Goal: Task Accomplishment & Management: Use online tool/utility

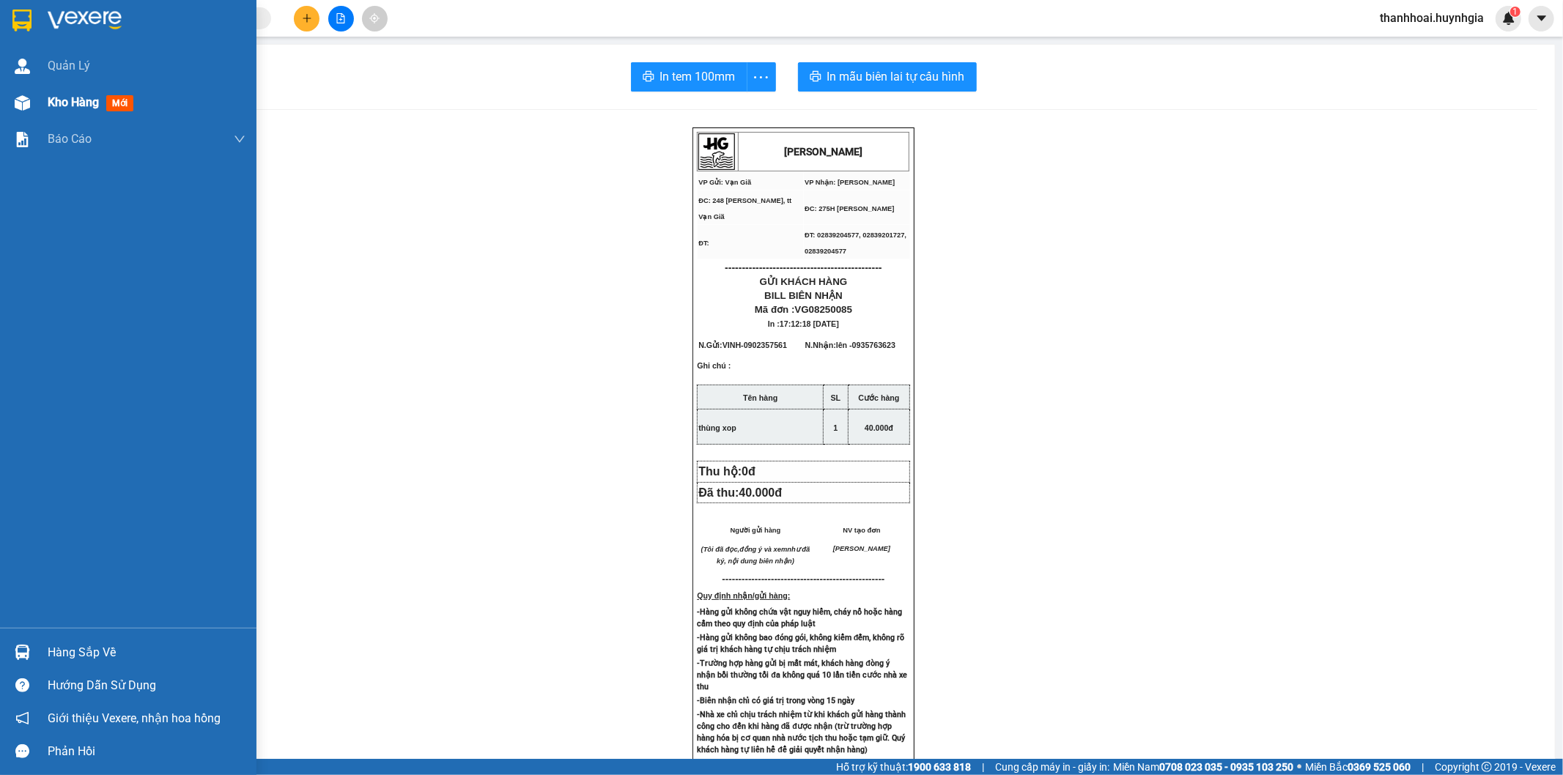
click at [67, 103] on span "Kho hàng" at bounding box center [73, 102] width 51 height 14
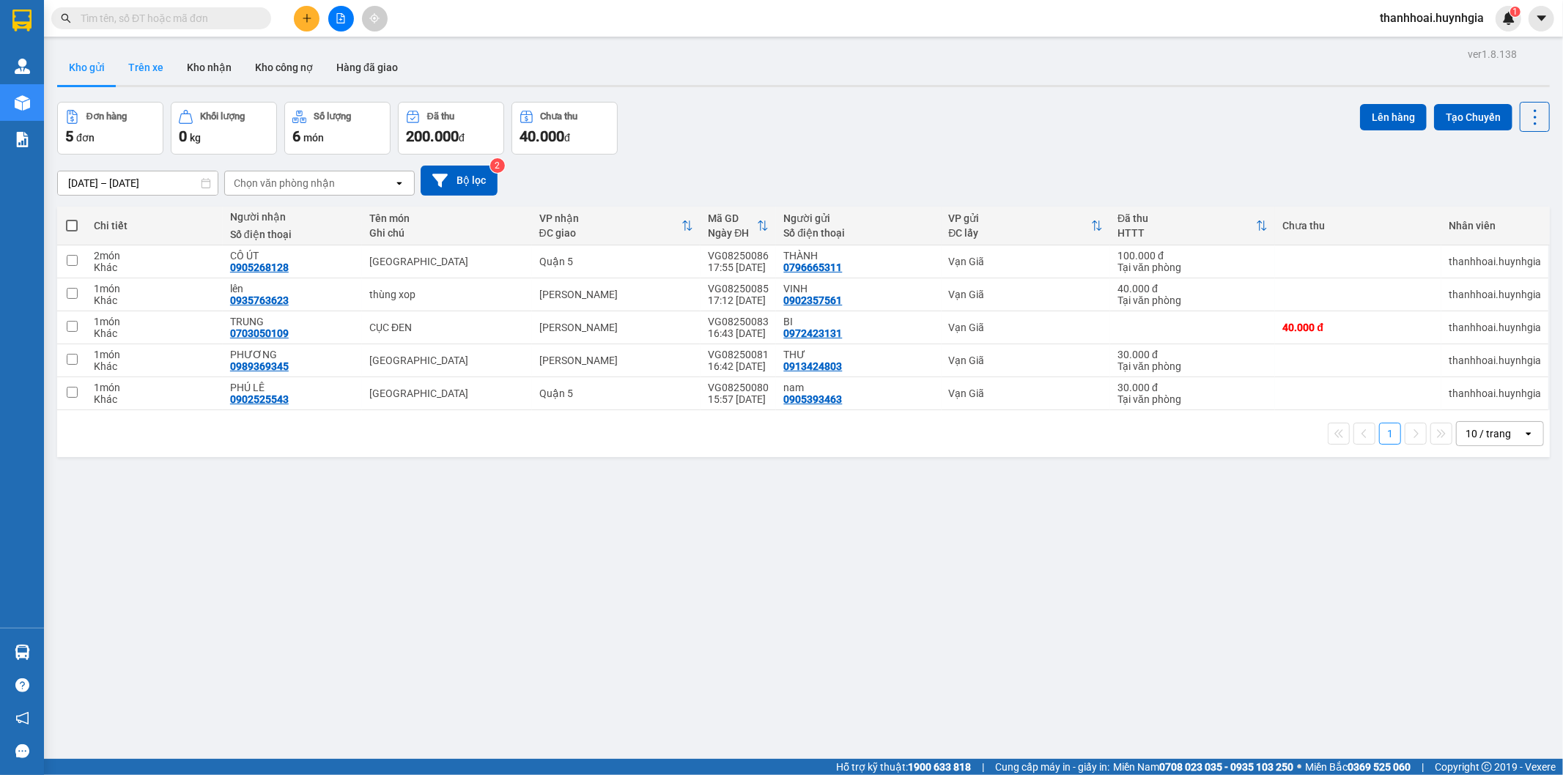
click at [162, 62] on button "Trên xe" at bounding box center [146, 67] width 59 height 35
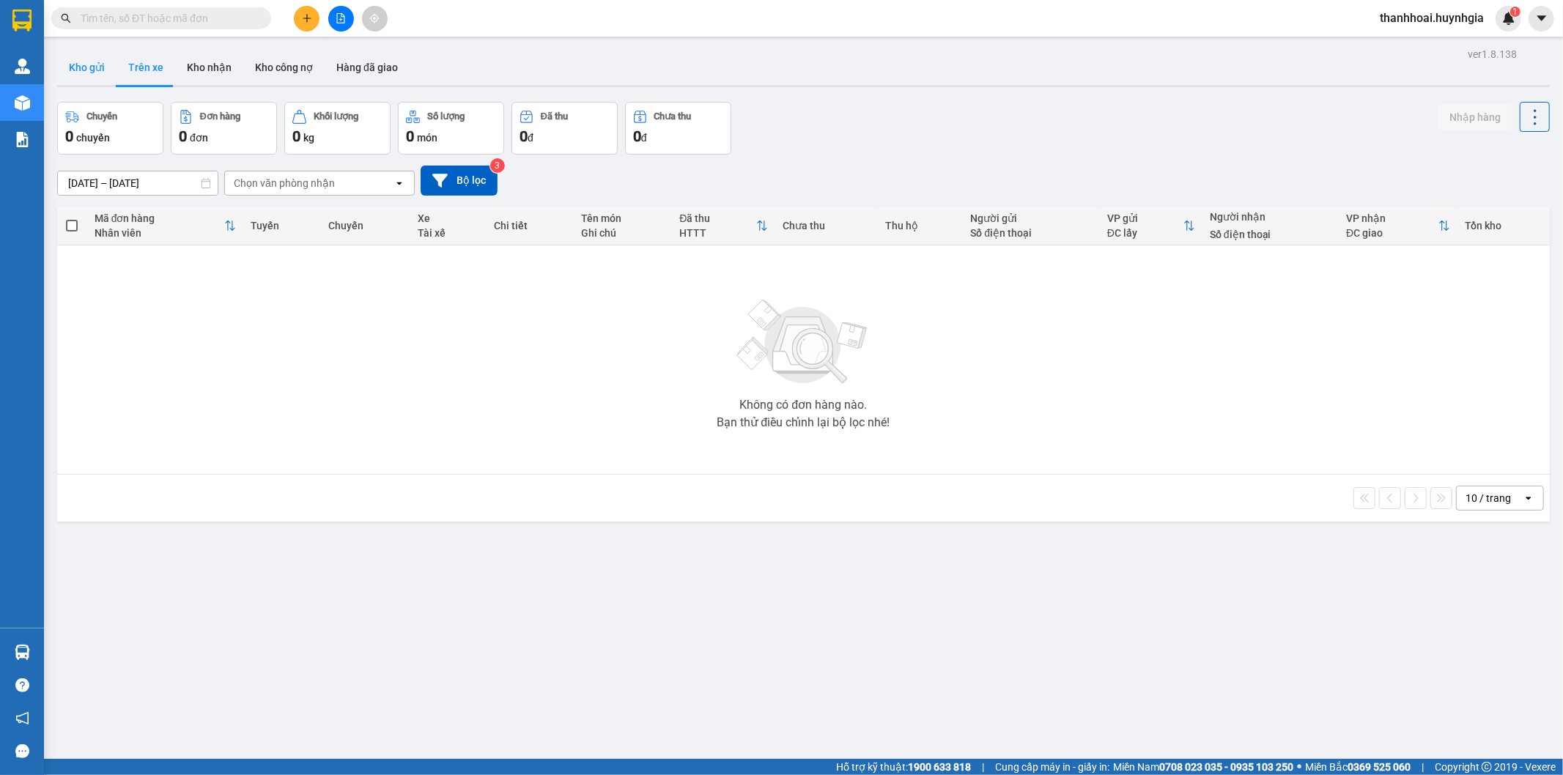
click at [79, 66] on button "Kho gửi" at bounding box center [86, 67] width 59 height 35
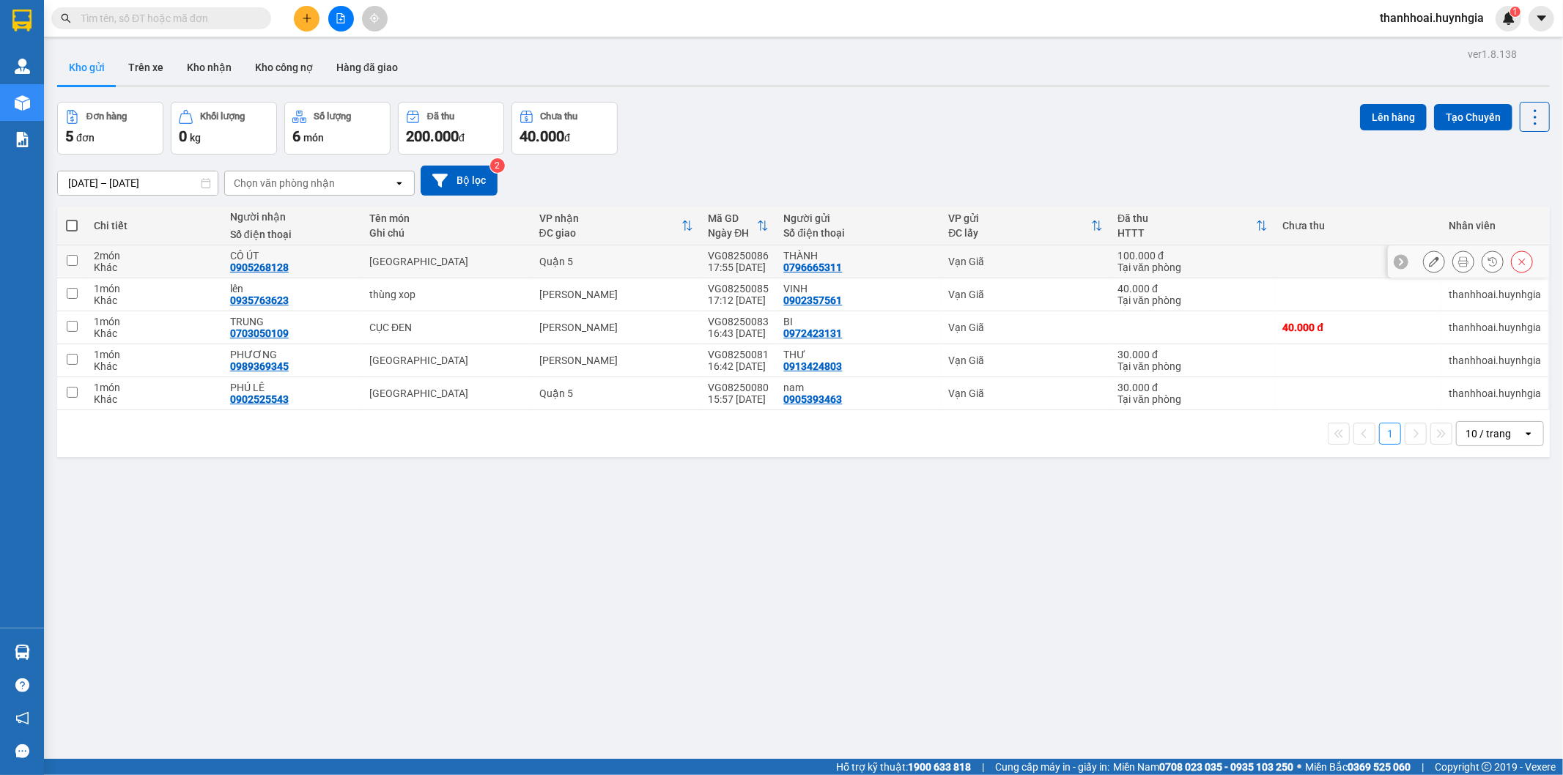
click at [1458, 267] on icon at bounding box center [1463, 261] width 10 height 10
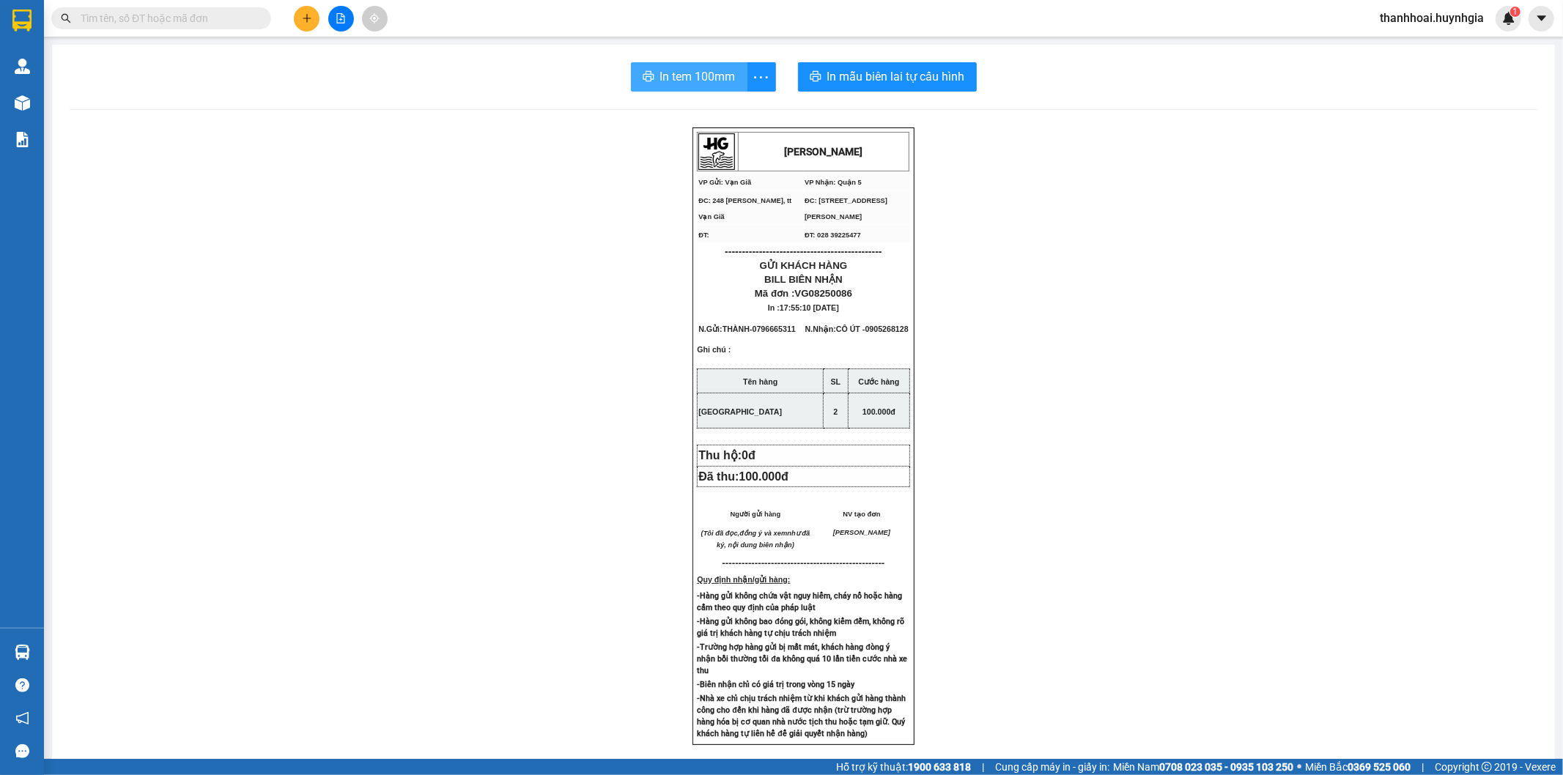
click at [682, 72] on span "In tem 100mm" at bounding box center [697, 76] width 75 height 18
click at [711, 77] on span "In tem 100mm" at bounding box center [697, 76] width 75 height 18
click at [705, 77] on span "In tem 100mm" at bounding box center [697, 76] width 75 height 18
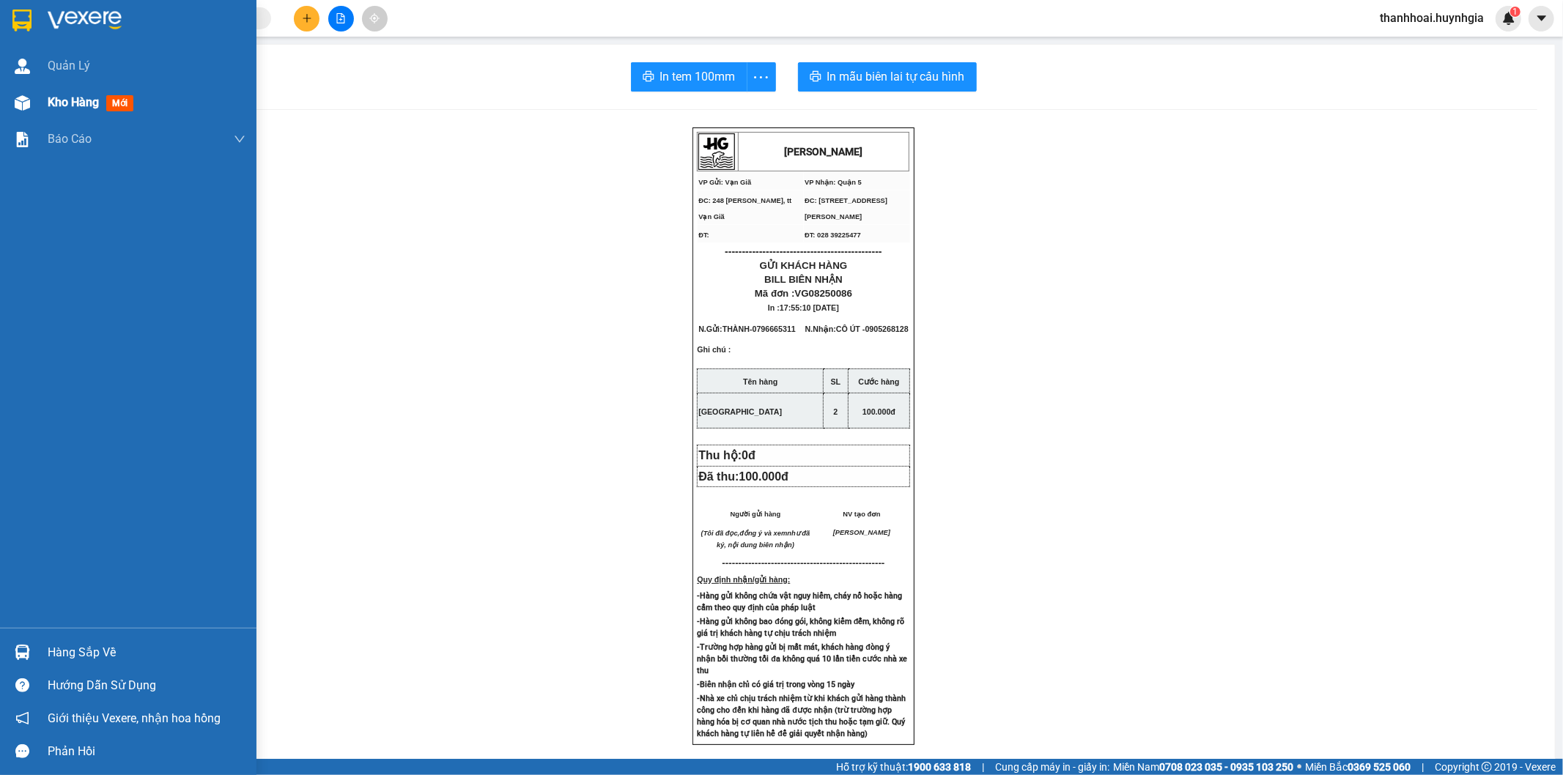
click at [46, 92] on div "Kho hàng mới" at bounding box center [128, 102] width 256 height 37
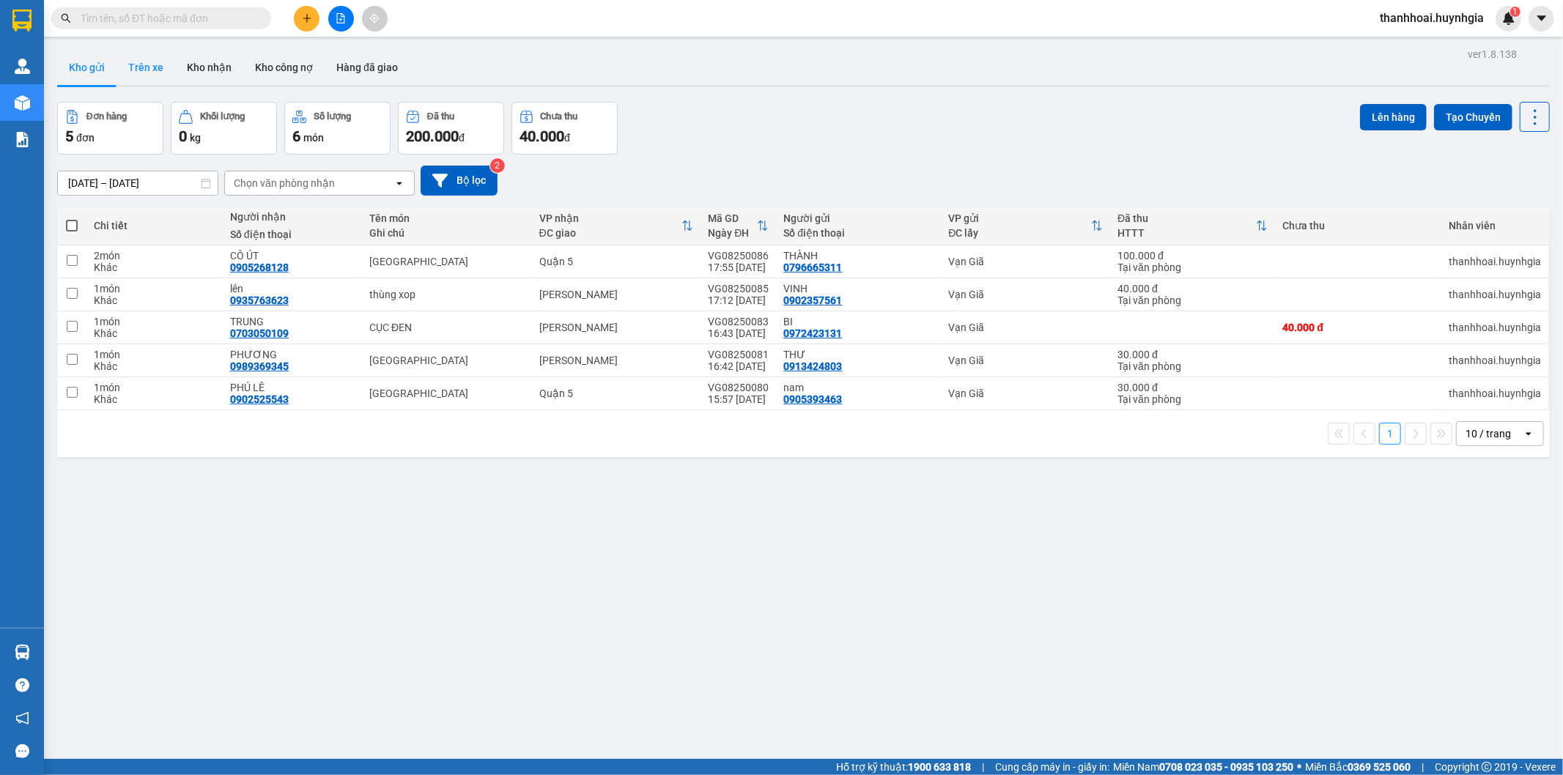
click at [164, 71] on button "Trên xe" at bounding box center [146, 67] width 59 height 35
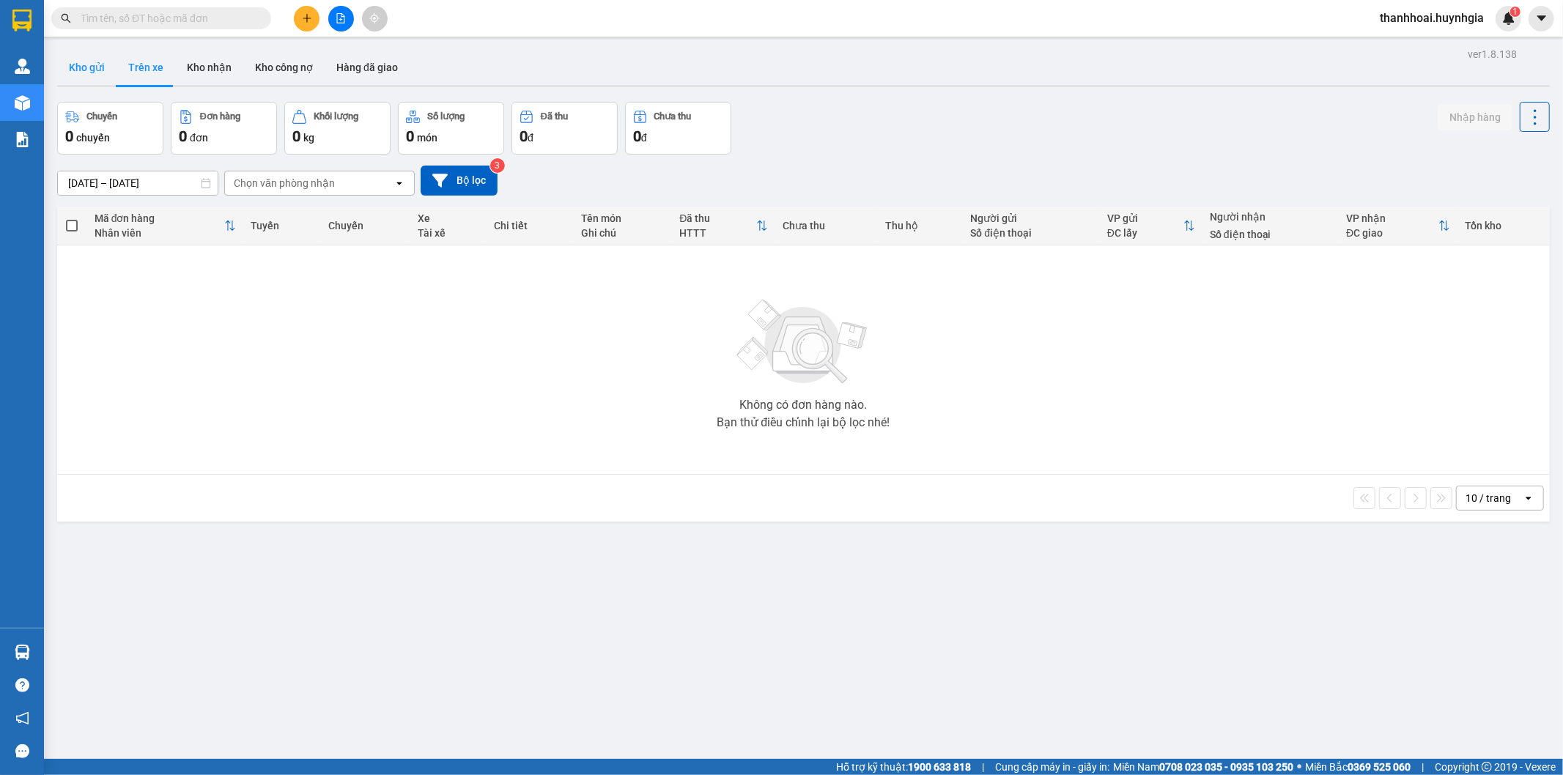
click at [92, 78] on button "Kho gửi" at bounding box center [86, 67] width 59 height 35
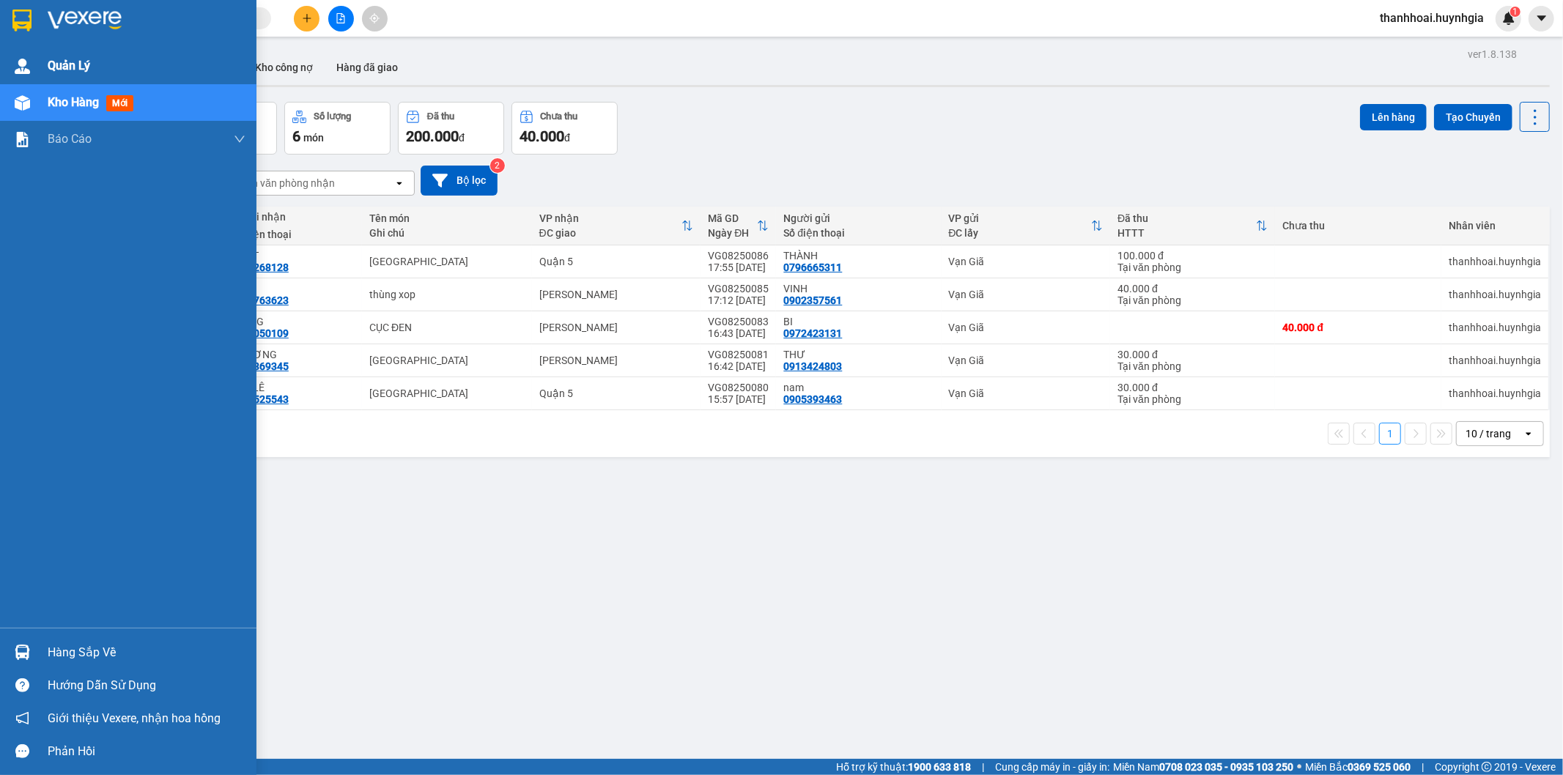
click at [63, 69] on span "Quản Lý" at bounding box center [69, 65] width 43 height 18
click at [75, 66] on span "Quản Lý" at bounding box center [69, 65] width 43 height 18
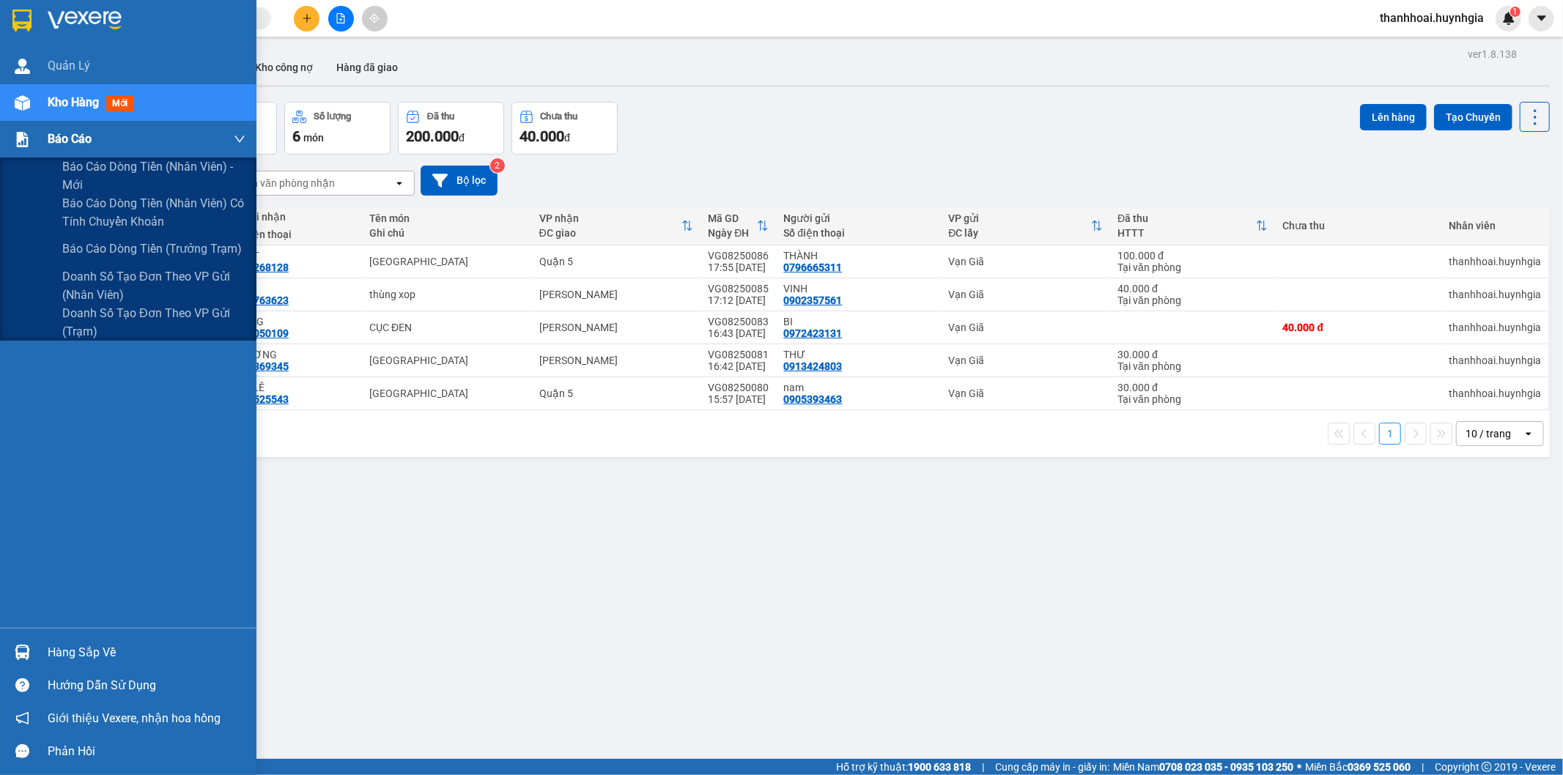
click at [85, 132] on span "Báo cáo" at bounding box center [70, 139] width 44 height 18
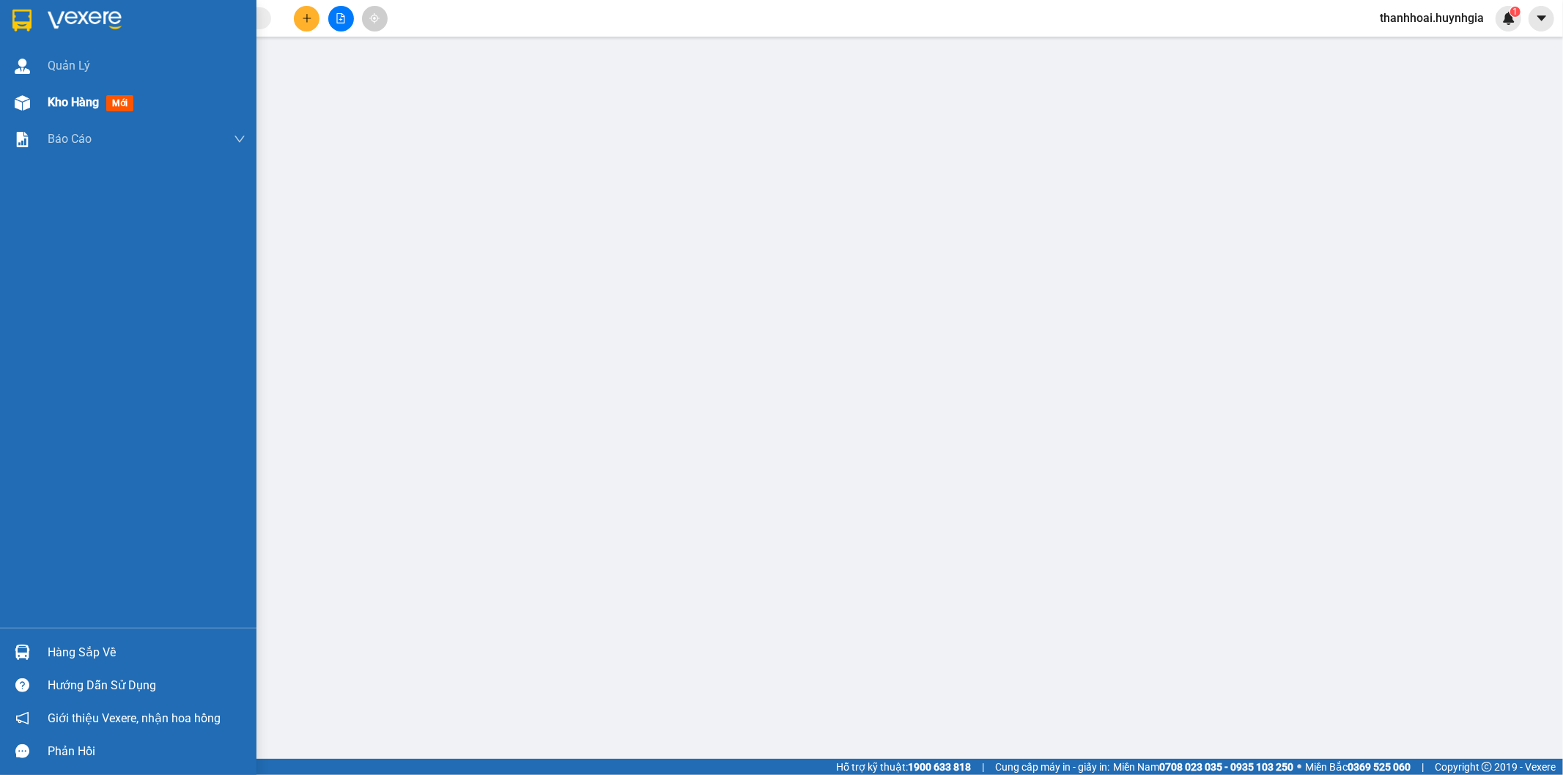
click at [82, 98] on span "Kho hàng" at bounding box center [73, 102] width 51 height 14
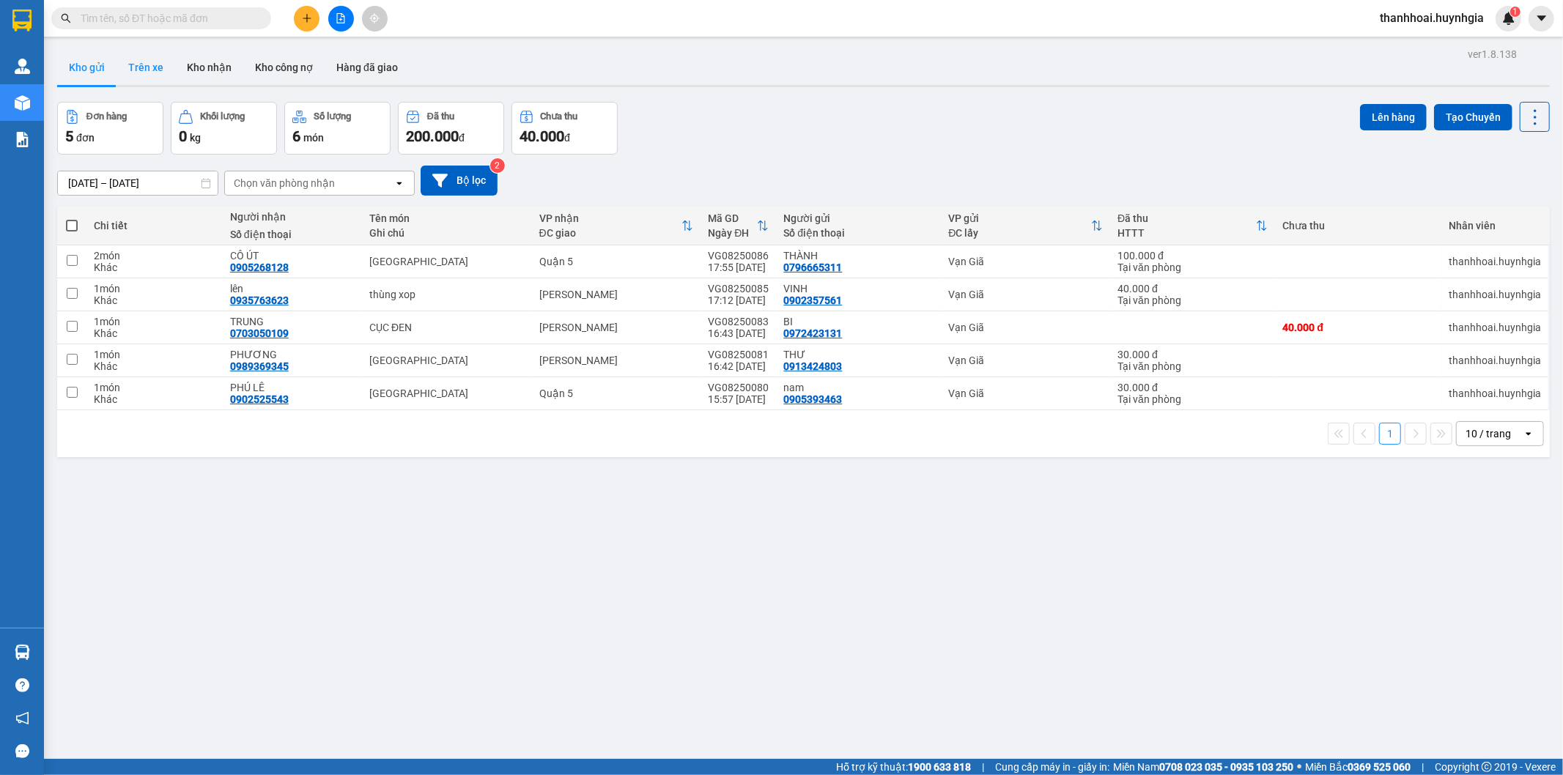
click at [147, 66] on button "Trên xe" at bounding box center [146, 67] width 59 height 35
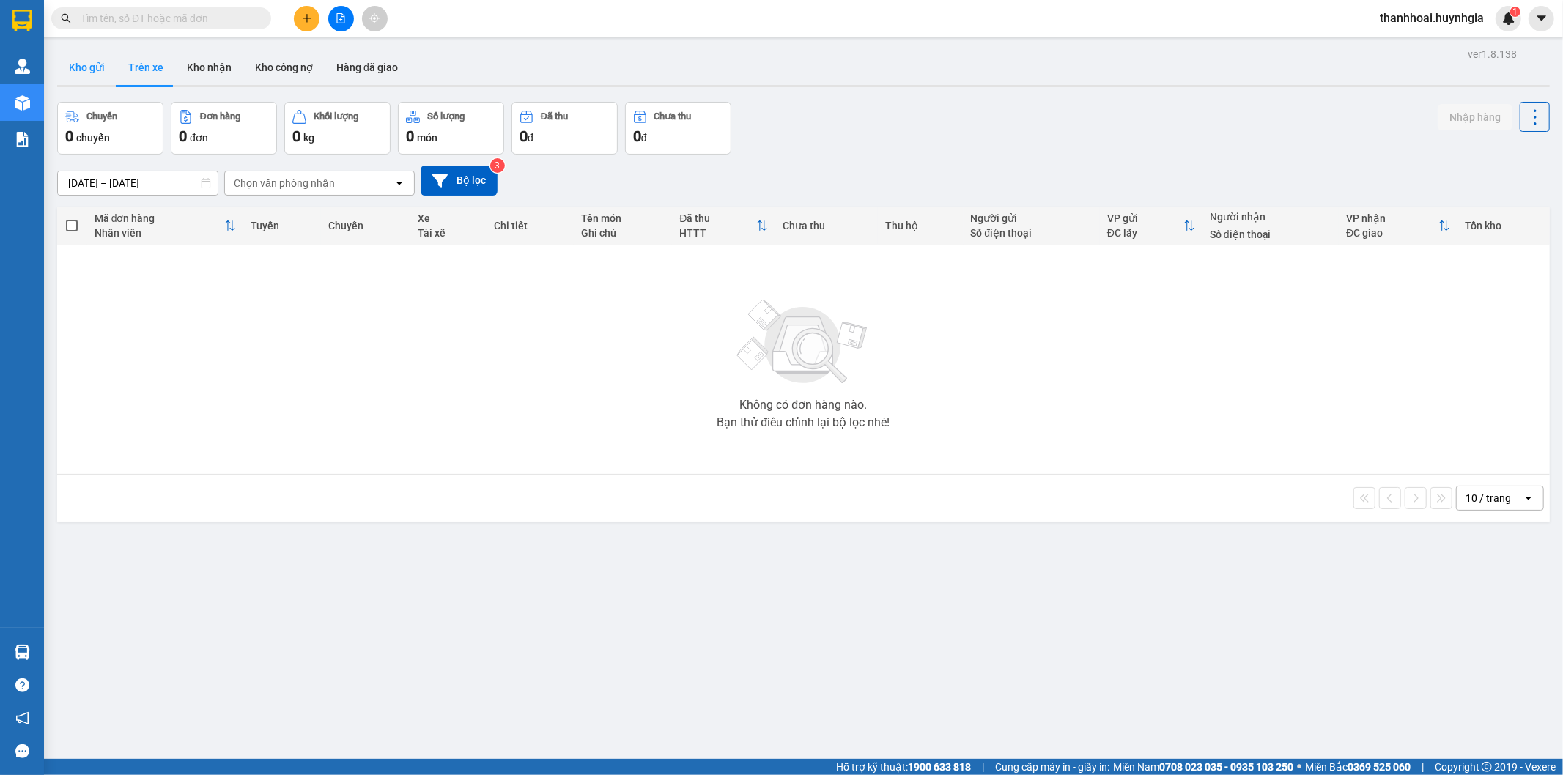
click at [92, 71] on button "Kho gửi" at bounding box center [86, 67] width 59 height 35
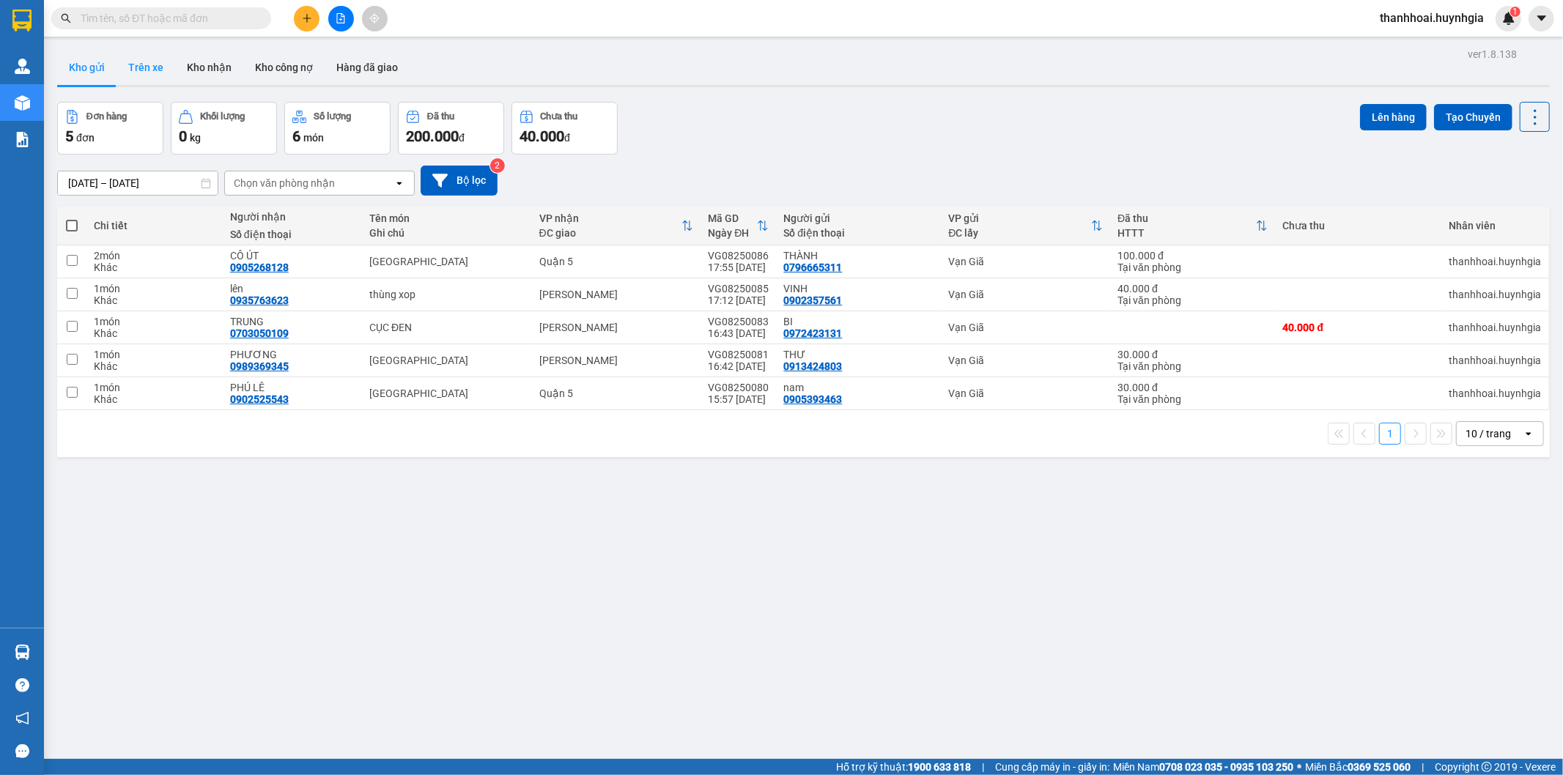
click at [134, 67] on button "Trên xe" at bounding box center [146, 67] width 59 height 35
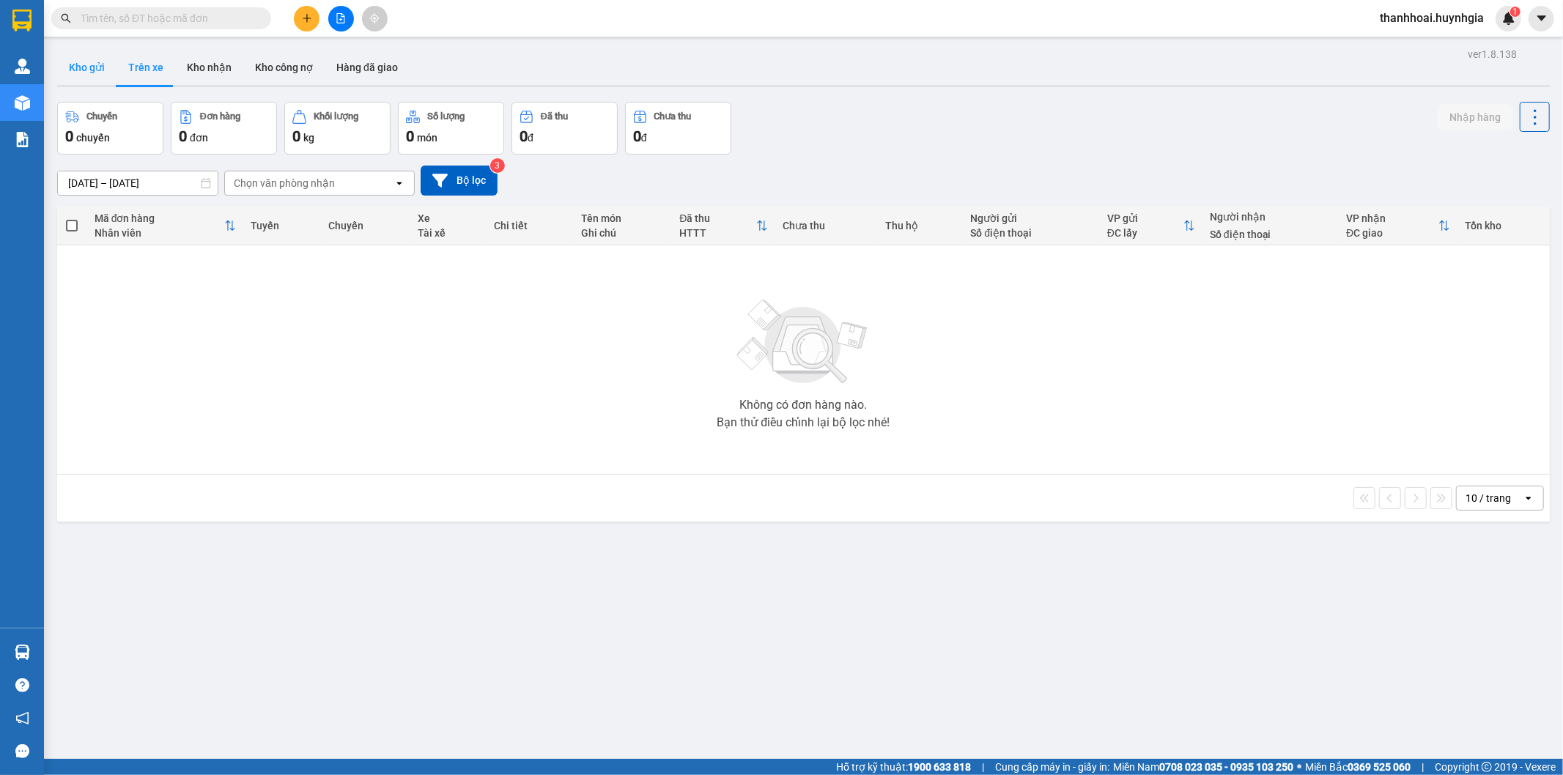
click at [89, 70] on button "Kho gửi" at bounding box center [86, 67] width 59 height 35
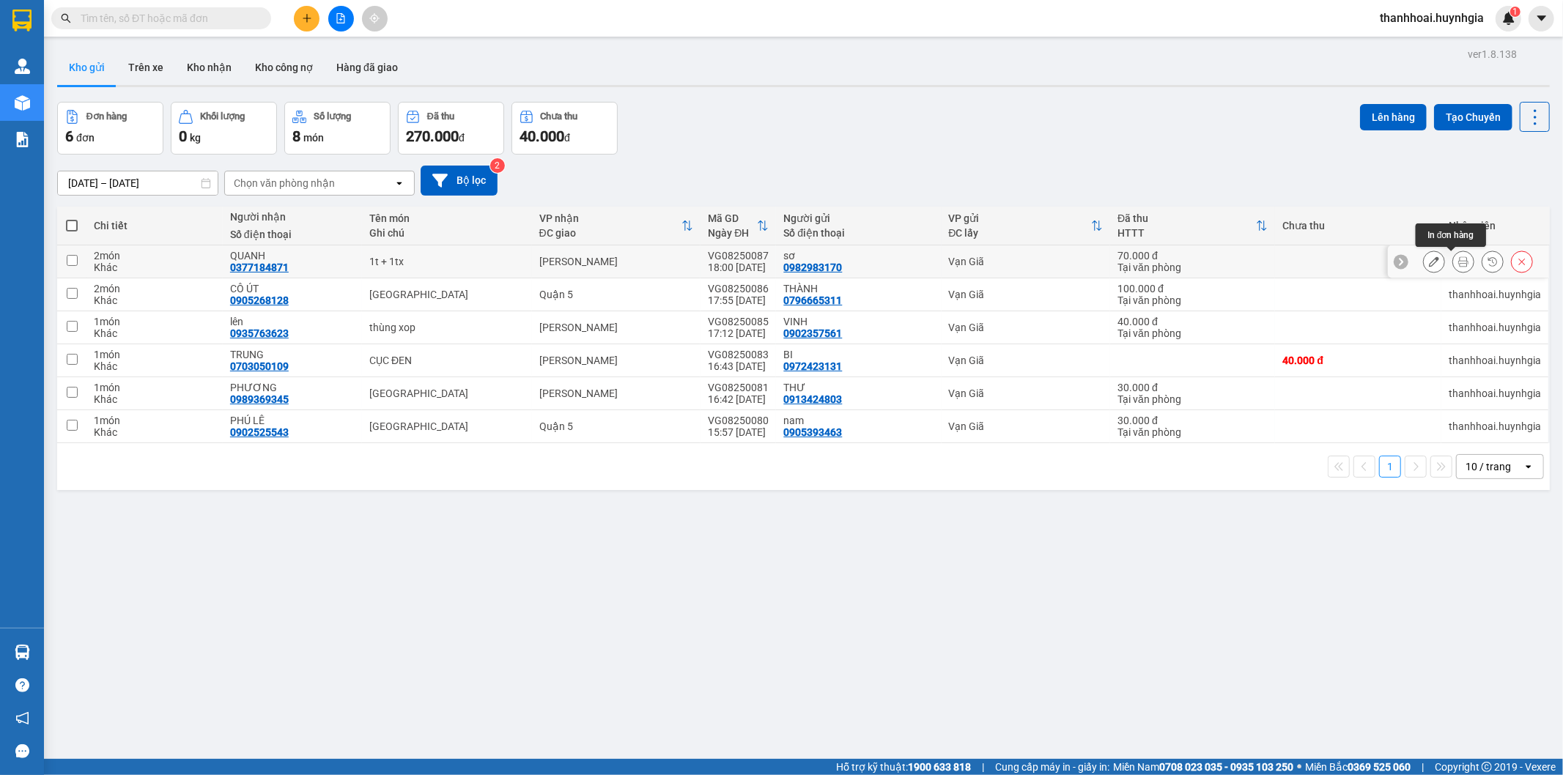
click at [1458, 265] on icon at bounding box center [1463, 261] width 10 height 10
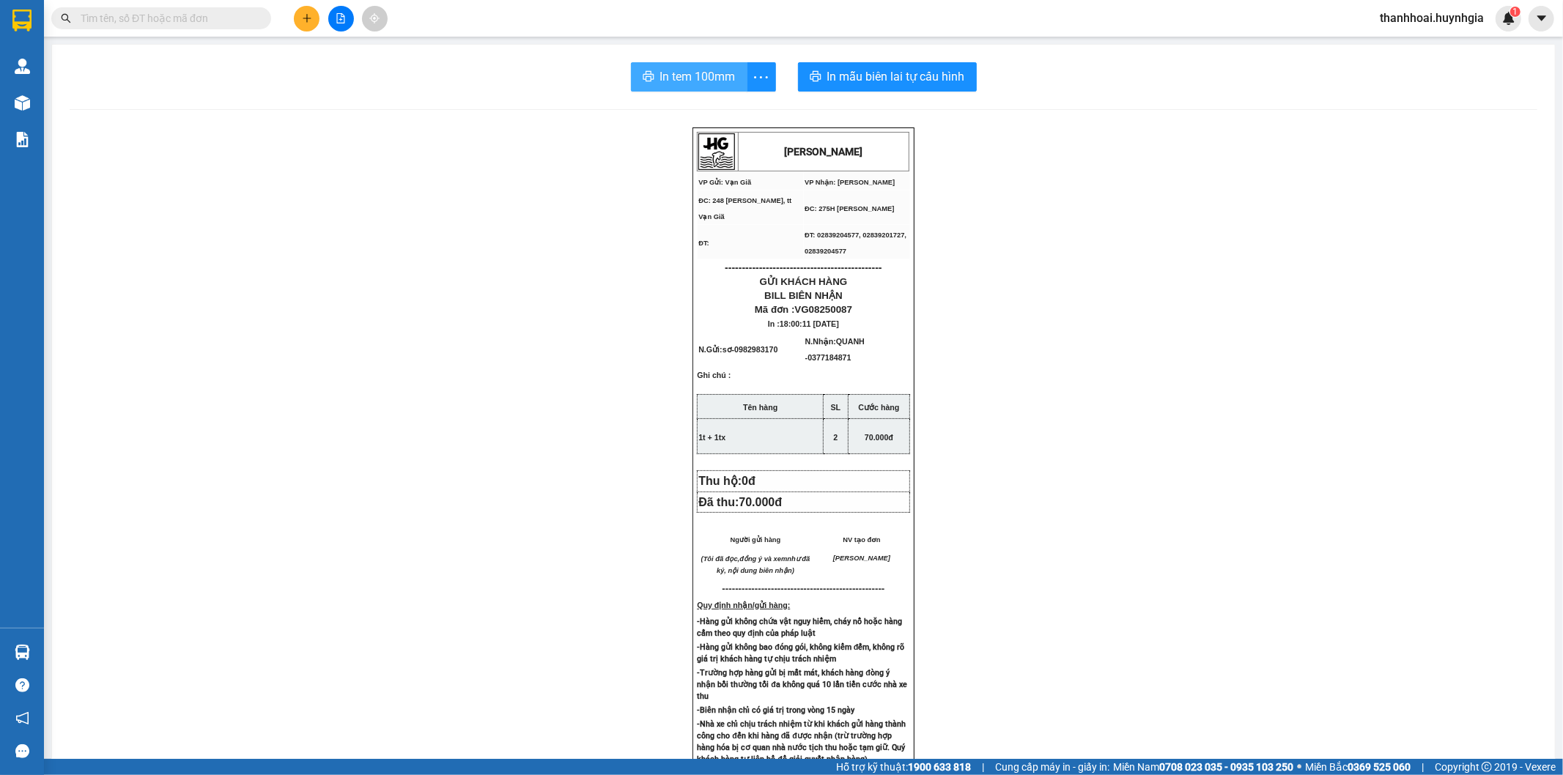
click at [680, 84] on span "In tem 100mm" at bounding box center [697, 76] width 75 height 18
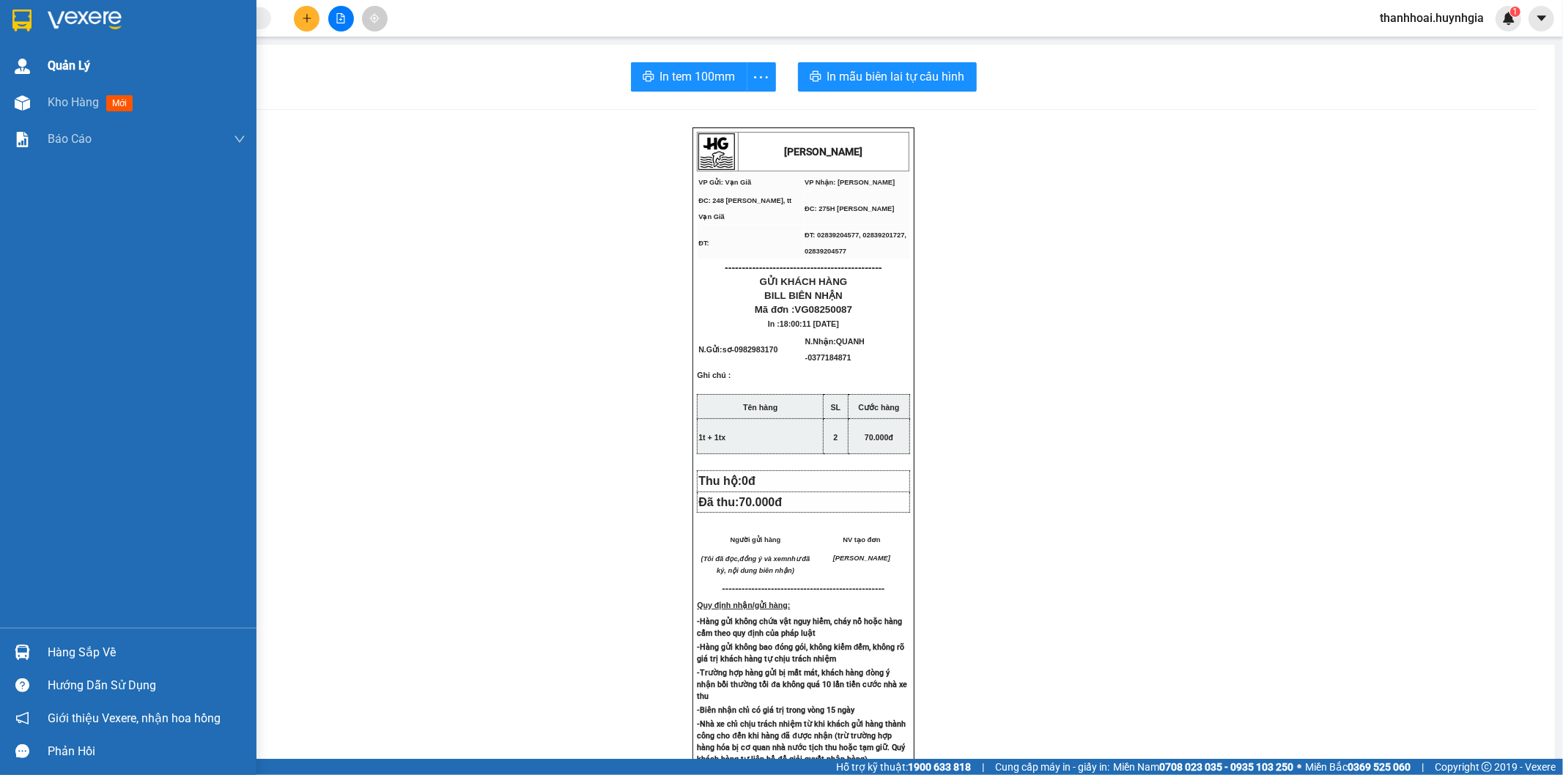
click at [40, 57] on div "Quản Lý" at bounding box center [128, 66] width 256 height 37
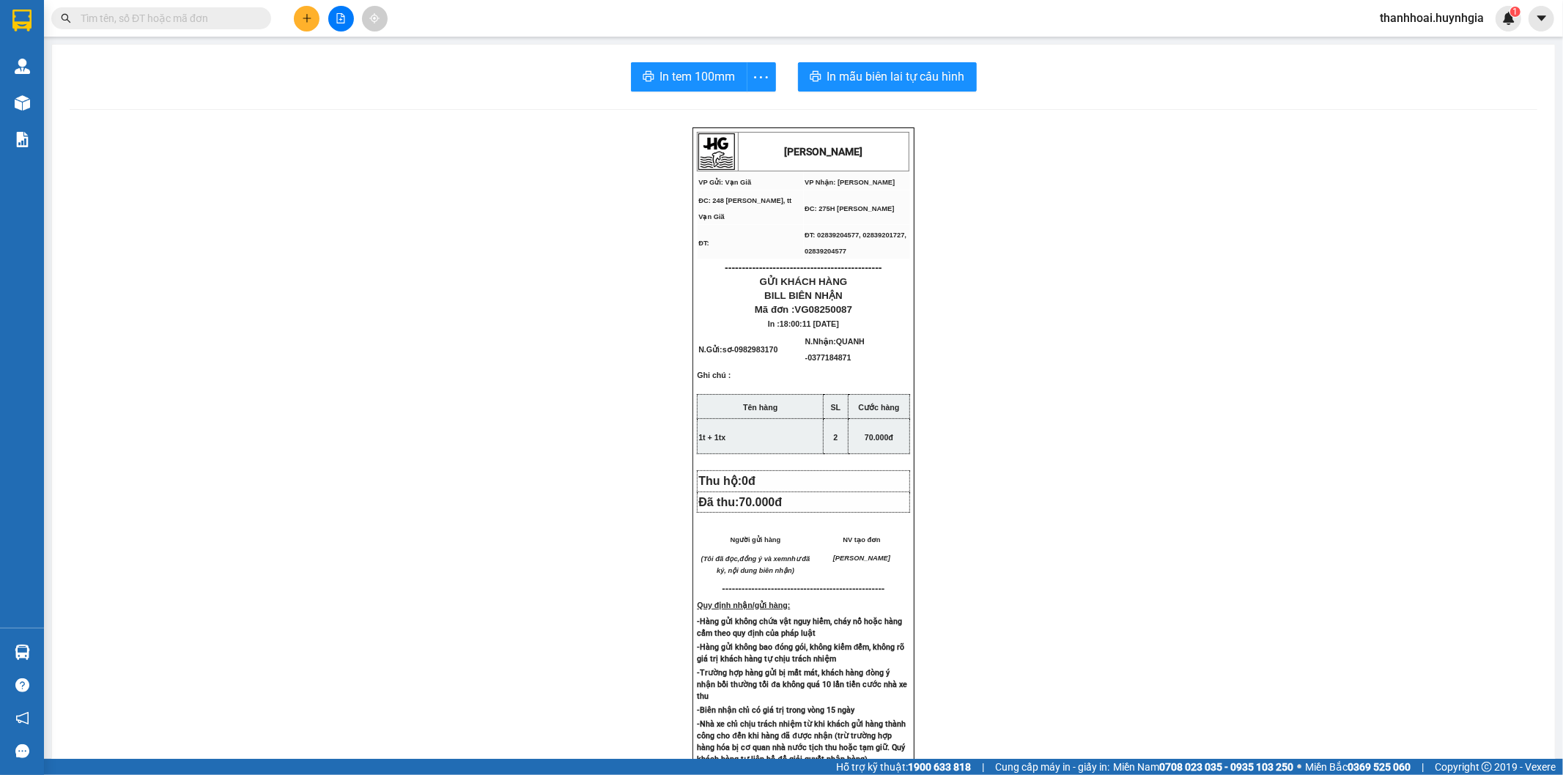
scroll to position [81, 0]
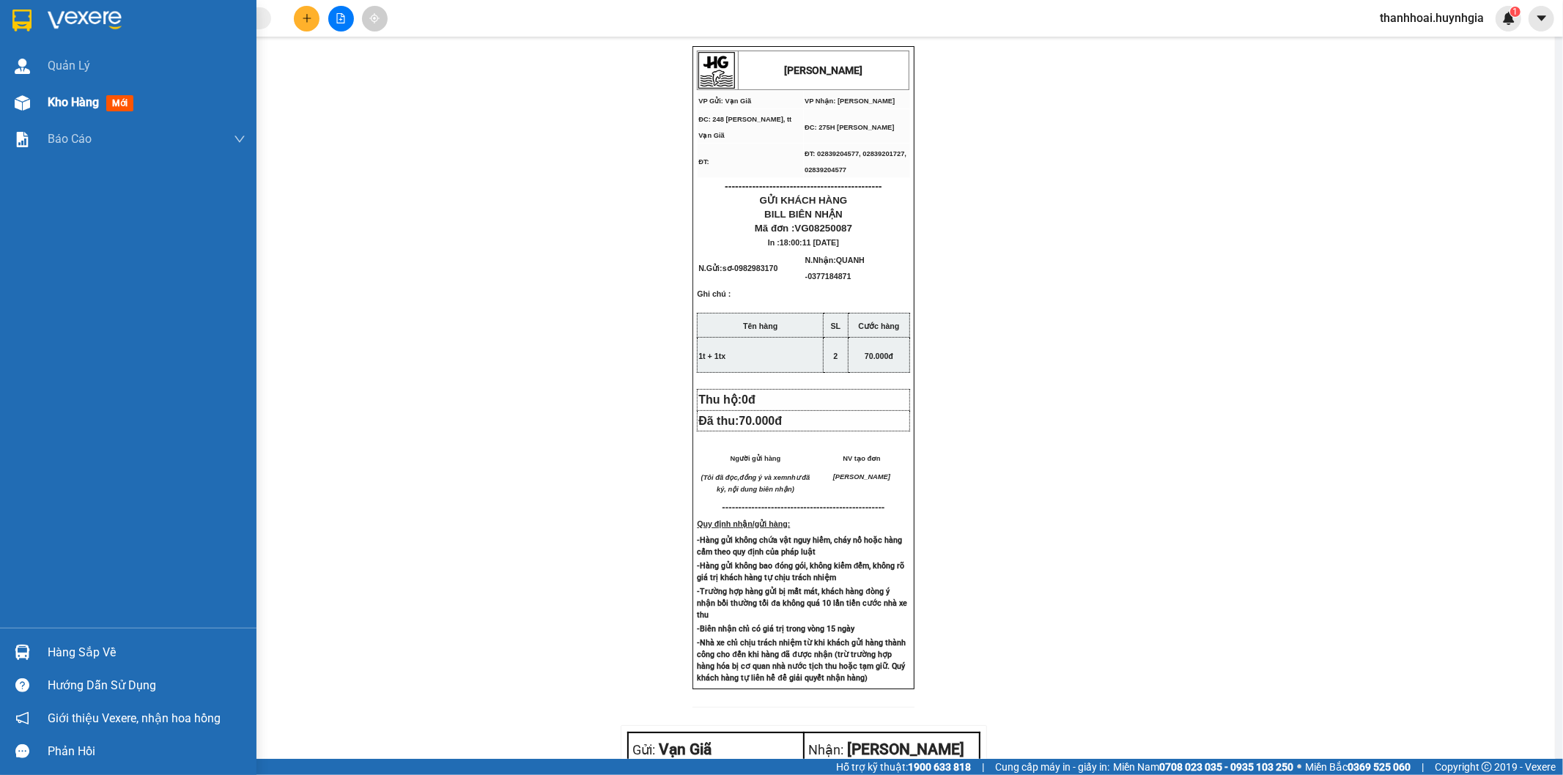
click at [84, 95] on span "Kho hàng" at bounding box center [73, 102] width 51 height 14
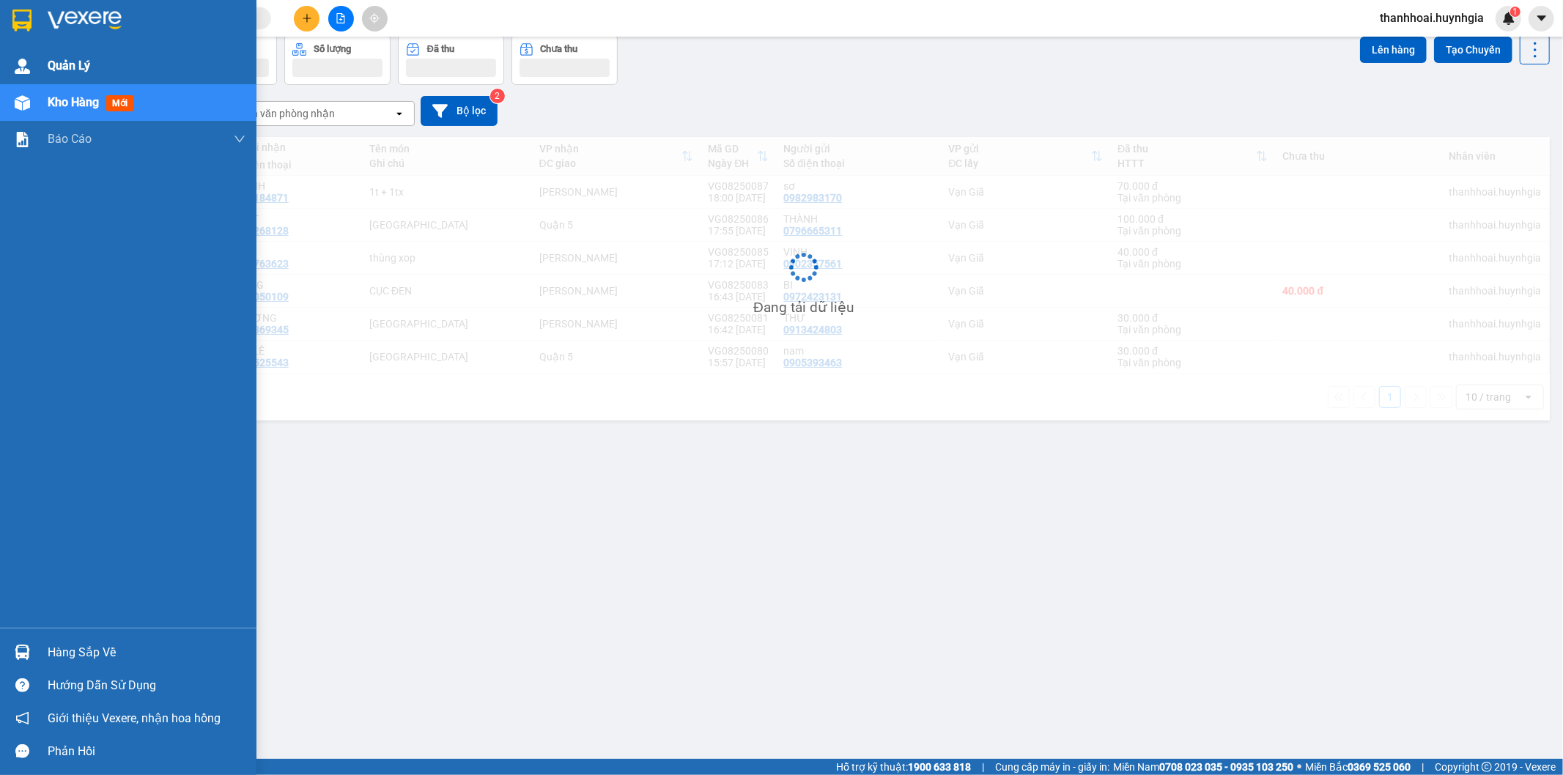
scroll to position [67, 0]
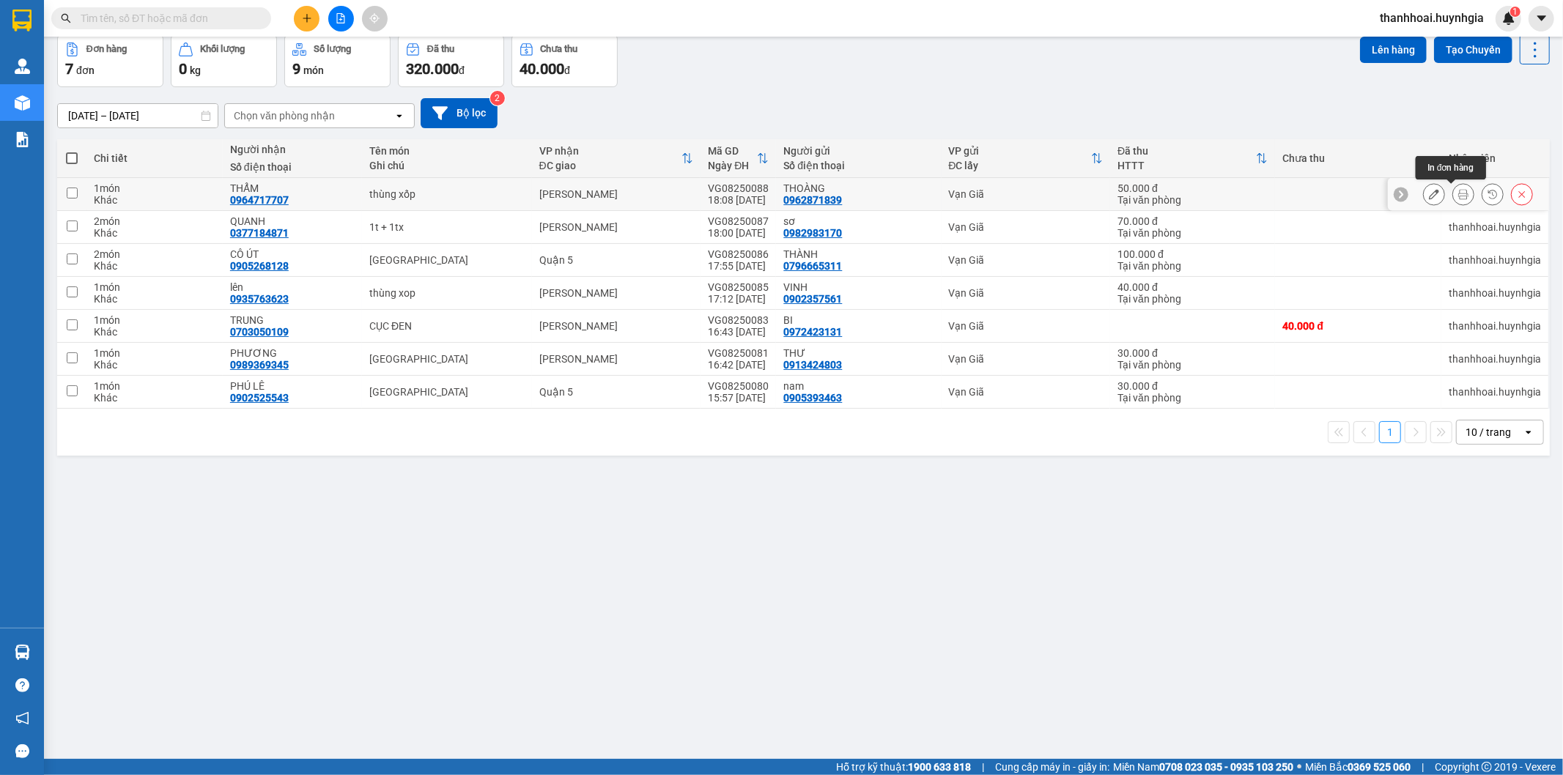
click at [1458, 195] on icon at bounding box center [1463, 194] width 10 height 10
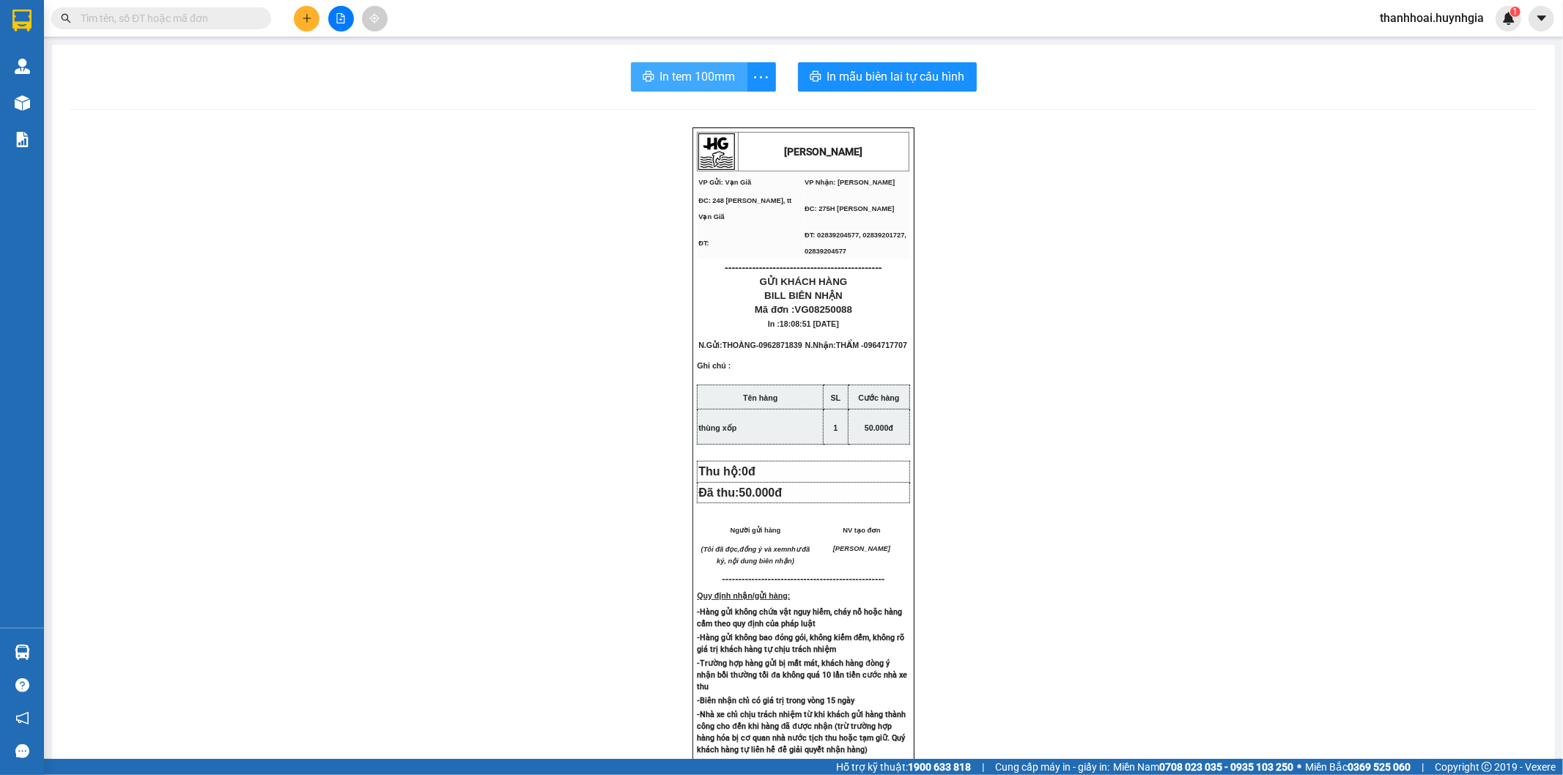
click at [667, 81] on span "In tem 100mm" at bounding box center [697, 76] width 75 height 18
click at [660, 75] on span "In tem 100mm" at bounding box center [697, 76] width 75 height 18
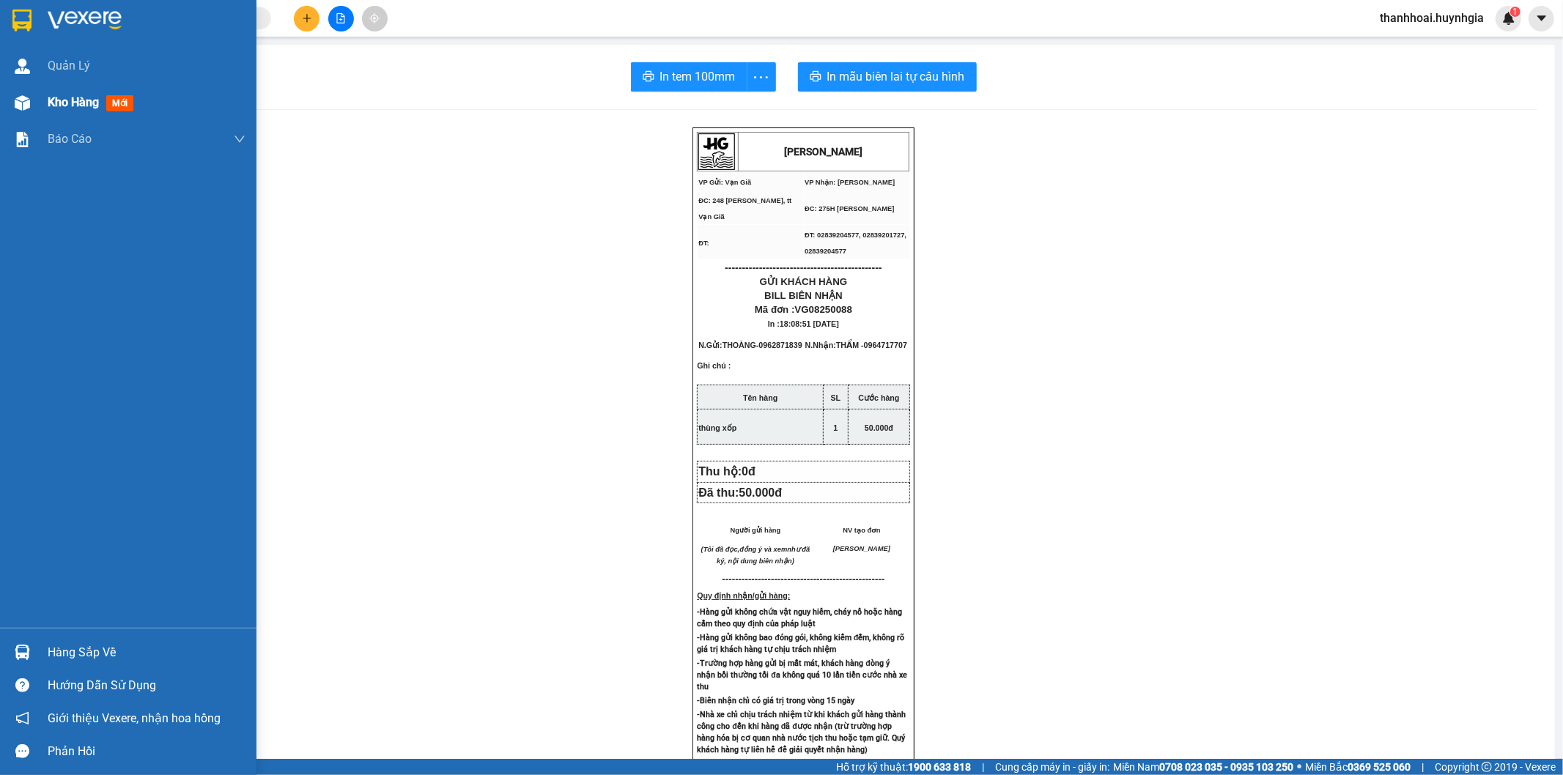
click at [53, 97] on span "Kho hàng" at bounding box center [73, 102] width 51 height 14
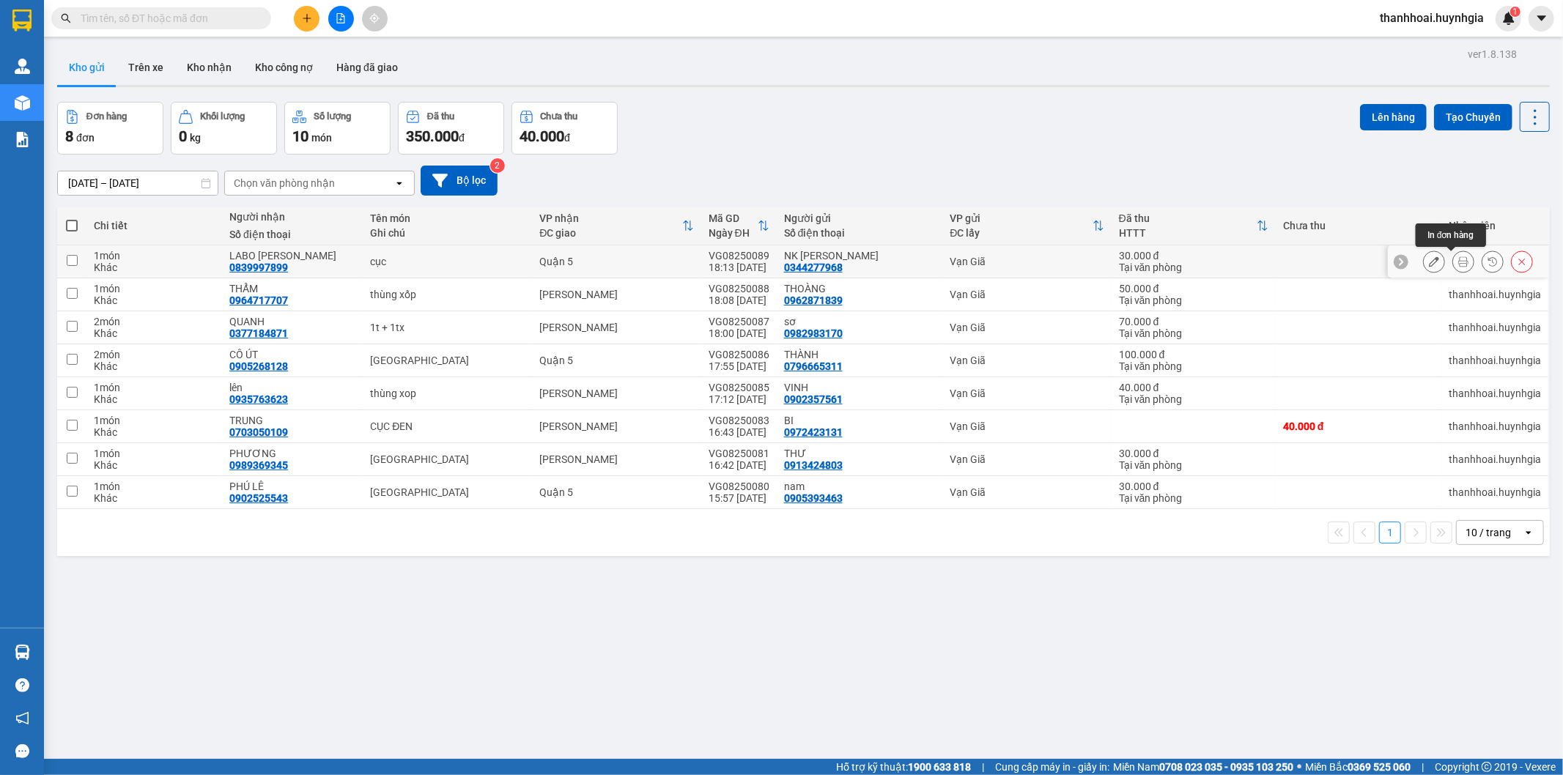
click at [1458, 259] on icon at bounding box center [1463, 261] width 10 height 10
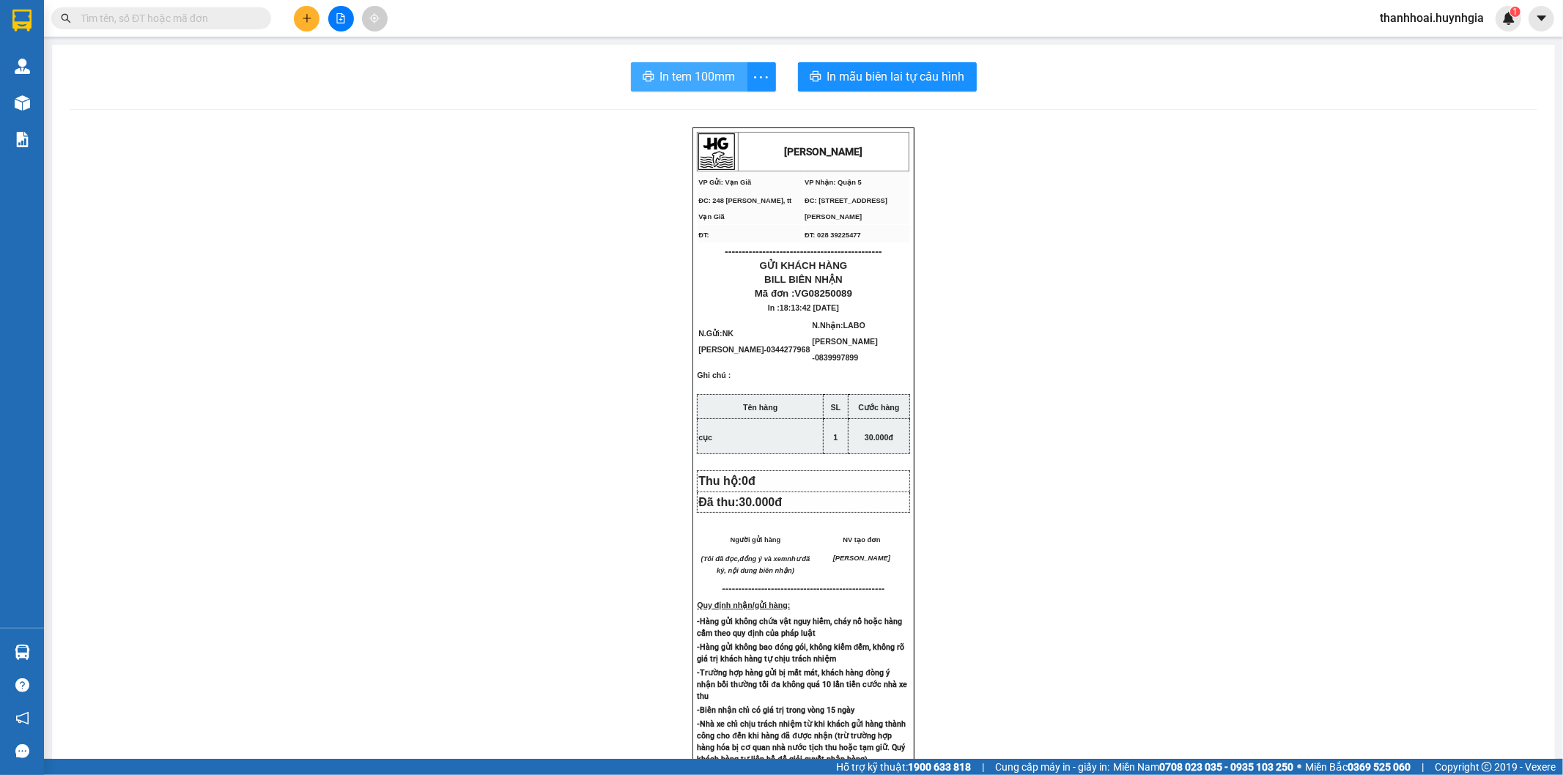
click at [684, 72] on span "In tem 100mm" at bounding box center [697, 76] width 75 height 18
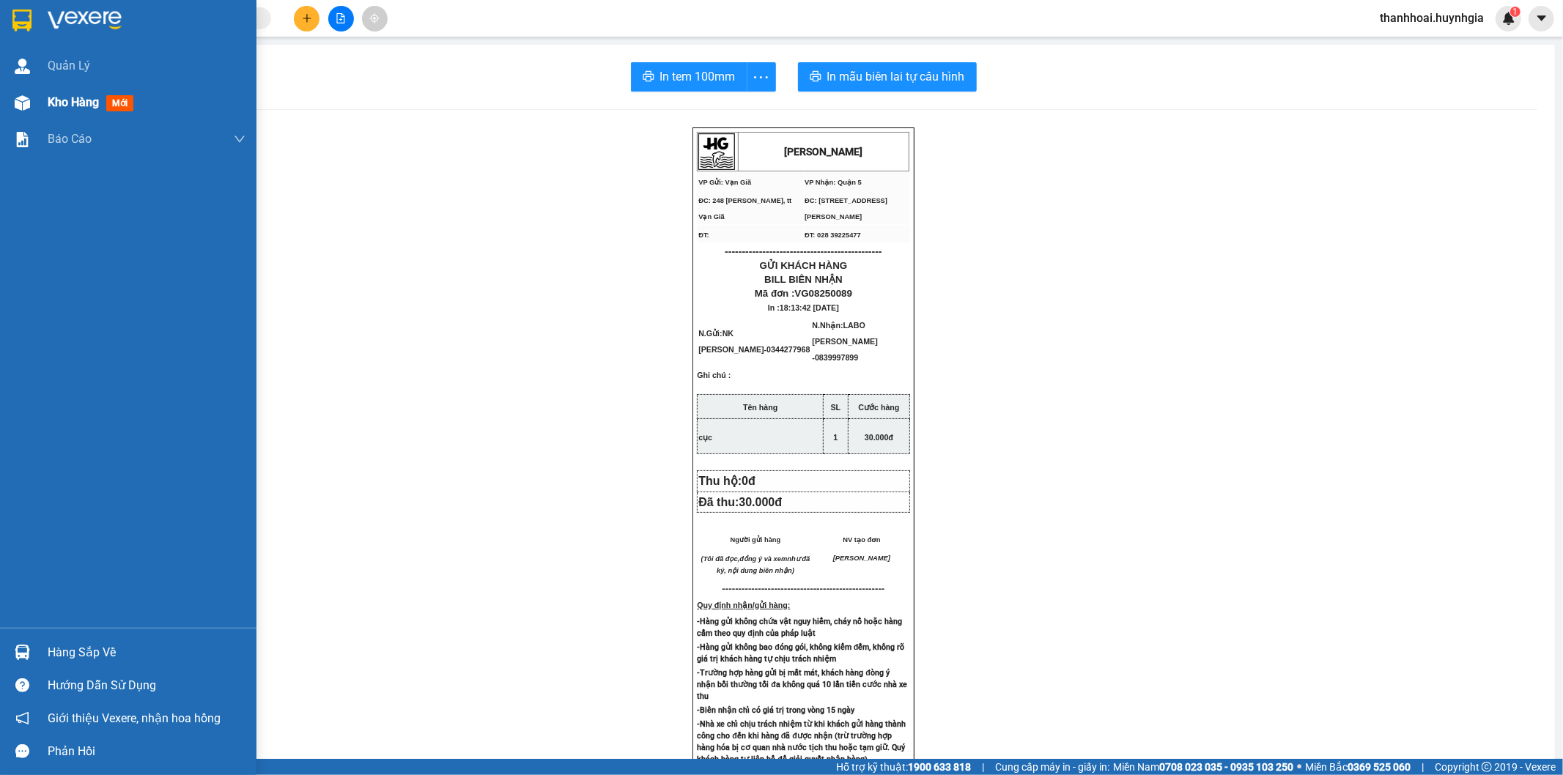
click at [56, 103] on span "Kho hàng" at bounding box center [73, 102] width 51 height 14
